Goal: Task Accomplishment & Management: Manage account settings

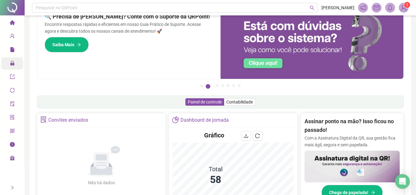
scroll to position [23, 0]
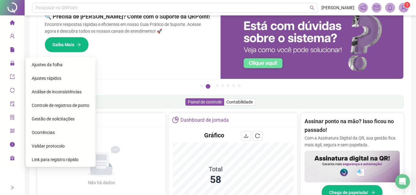
click at [47, 63] on span "Ajustes da folha" at bounding box center [47, 64] width 31 height 5
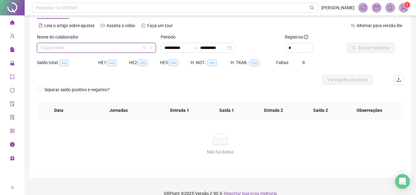
click at [81, 45] on input "search" at bounding box center [94, 47] width 106 height 9
type input "**********"
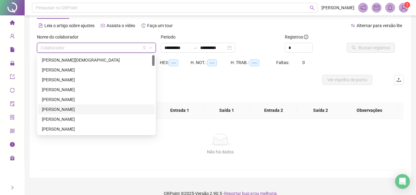
click at [57, 112] on div "[PERSON_NAME]" at bounding box center [96, 109] width 109 height 7
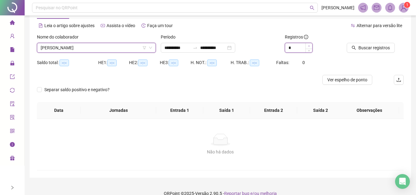
click at [310, 43] on span "Increase Value" at bounding box center [309, 46] width 7 height 6
type input "*"
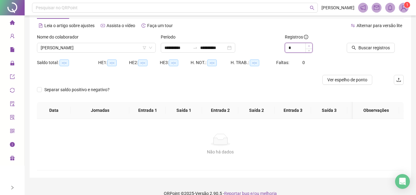
click at [310, 43] on span "Increase Value" at bounding box center [309, 46] width 7 height 6
click at [374, 46] on span "Buscar registros" at bounding box center [374, 47] width 31 height 7
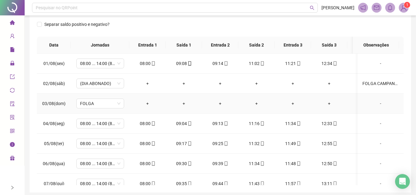
scroll to position [116, 0]
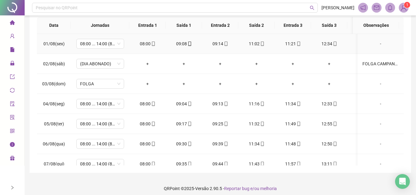
click at [156, 44] on div "08:00" at bounding box center [147, 43] width 27 height 7
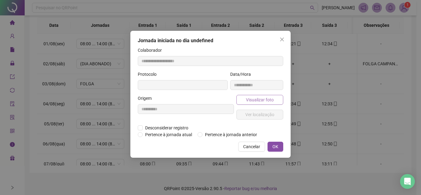
type input "**********"
click at [272, 96] on button "Visualizar foto" at bounding box center [259, 100] width 47 height 10
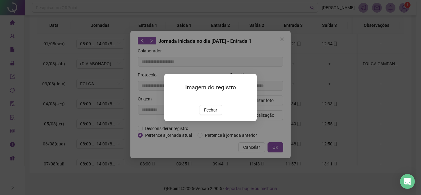
click at [172, 99] on img at bounding box center [172, 99] width 0 height 0
drag, startPoint x: 212, startPoint y: 144, endPoint x: 280, endPoint y: 101, distance: 80.2
click at [211, 113] on span "Fechar" at bounding box center [210, 110] width 13 height 7
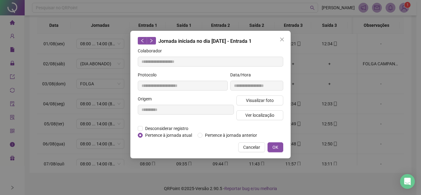
click at [282, 37] on button "Close" at bounding box center [282, 40] width 10 height 10
